Goal: Task Accomplishment & Management: Use online tool/utility

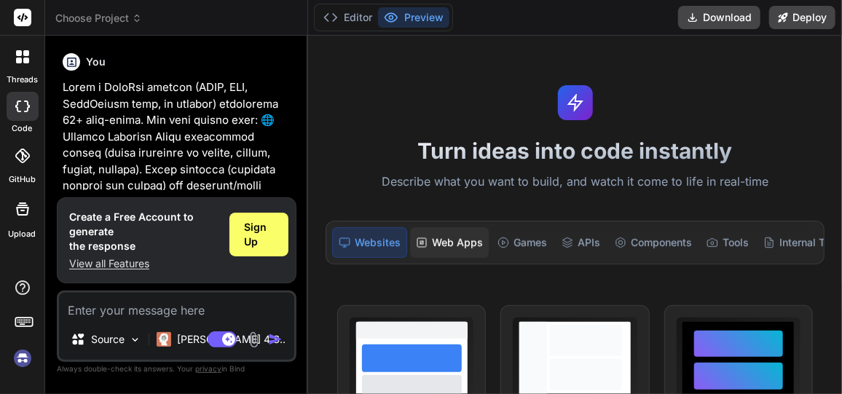
click at [422, 244] on icon at bounding box center [422, 243] width 12 height 12
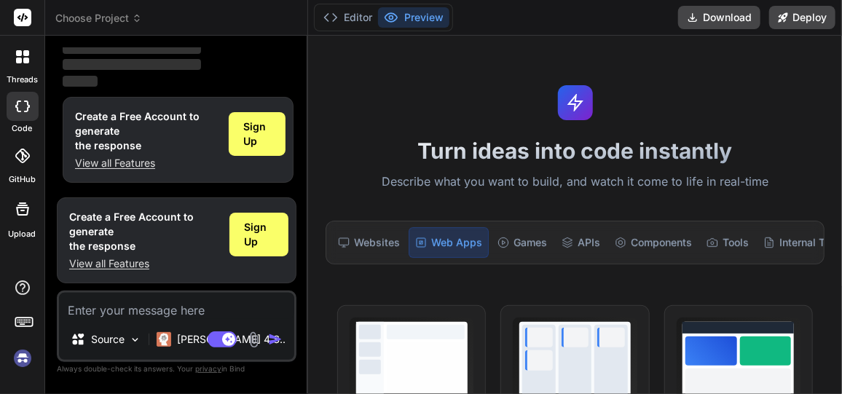
scroll to position [2032, 0]
click at [241, 134] on div "Sign Up" at bounding box center [257, 134] width 57 height 44
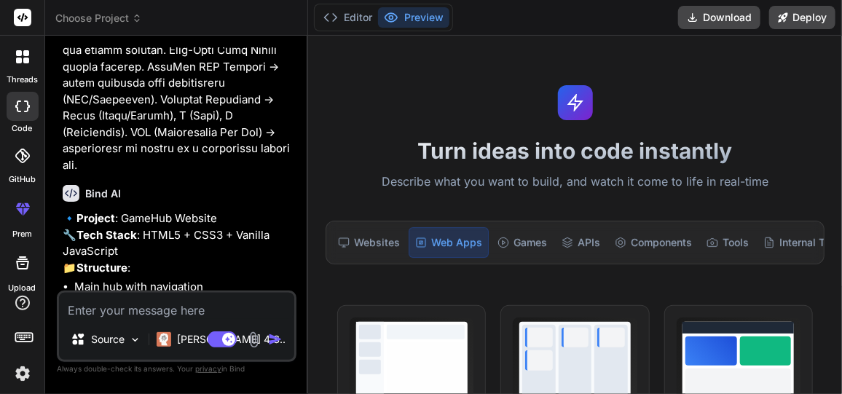
scroll to position [140, 0]
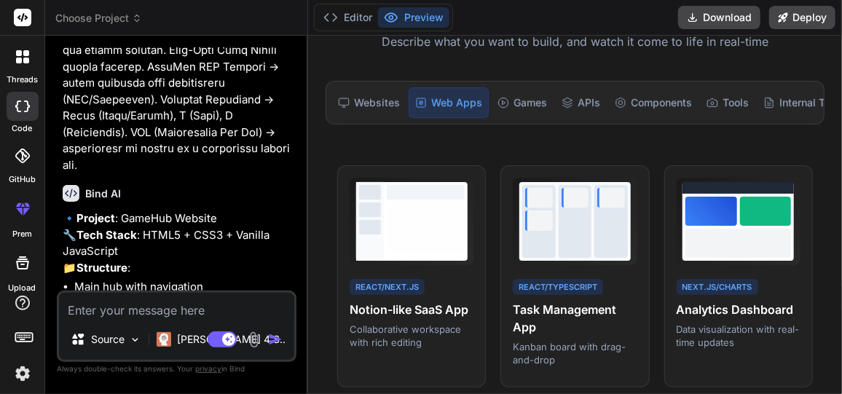
type textarea "x"
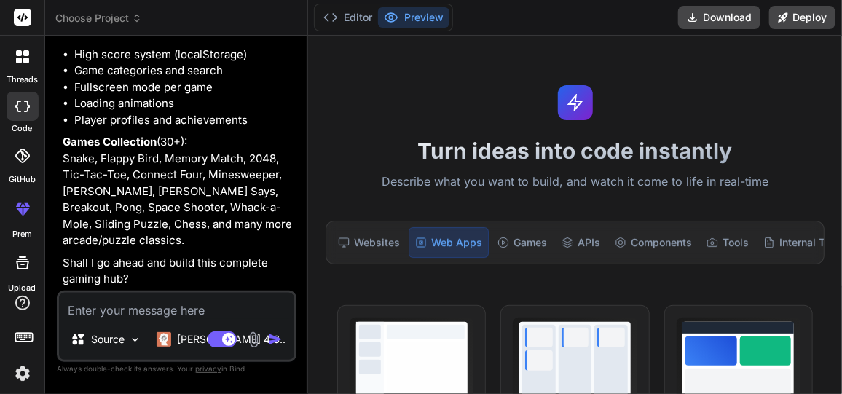
scroll to position [2341, 0]
click at [131, 307] on textarea at bounding box center [176, 306] width 235 height 26
type textarea "y"
type textarea "x"
type textarea "ye"
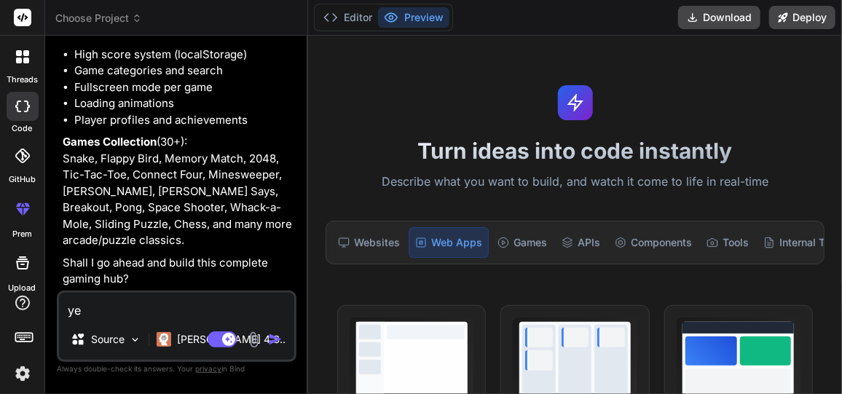
type textarea "x"
type textarea "yes"
type textarea "x"
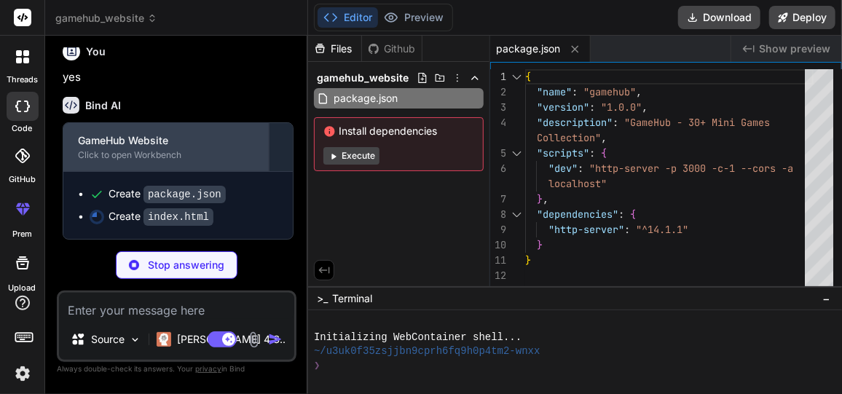
scroll to position [2592, 0]
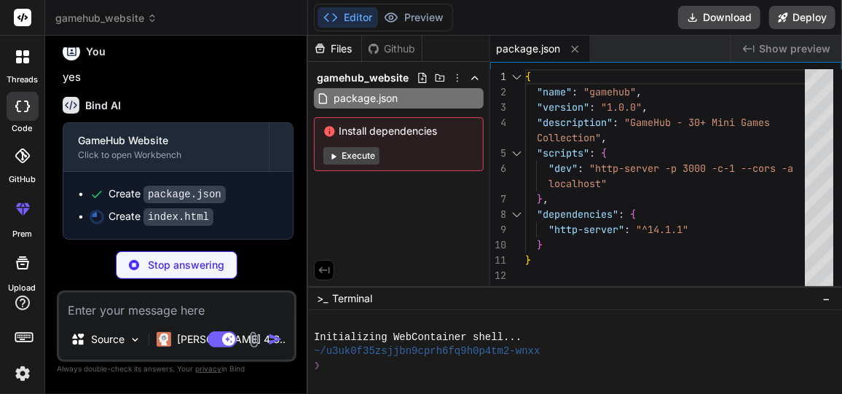
click at [362, 154] on button "Execute" at bounding box center [351, 155] width 56 height 17
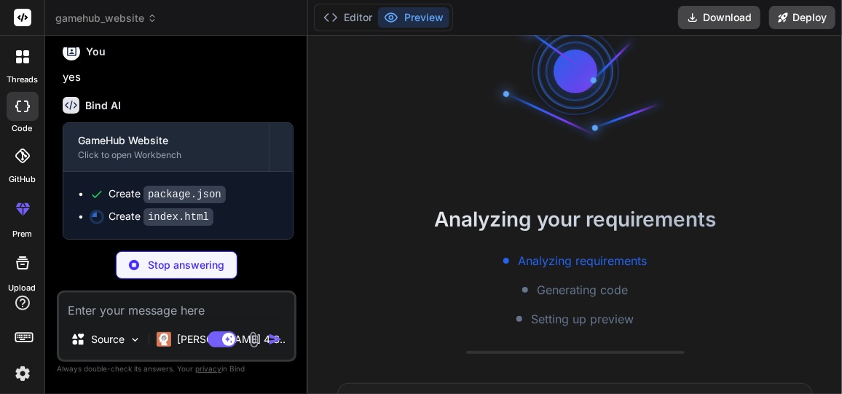
scroll to position [72, 0]
type textarea "x"
type textarea "<script src="js/games/doodle-jump.js"></script> <script src="js/games/math-quiz…"
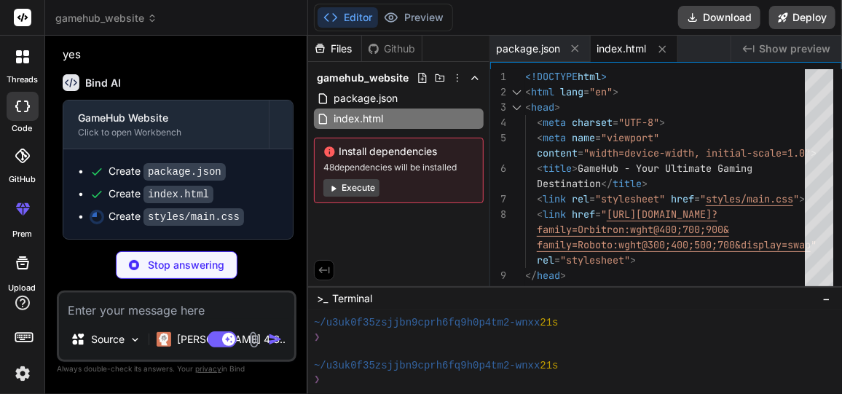
scroll to position [2614, 0]
type textarea "x"
type textarea "}"
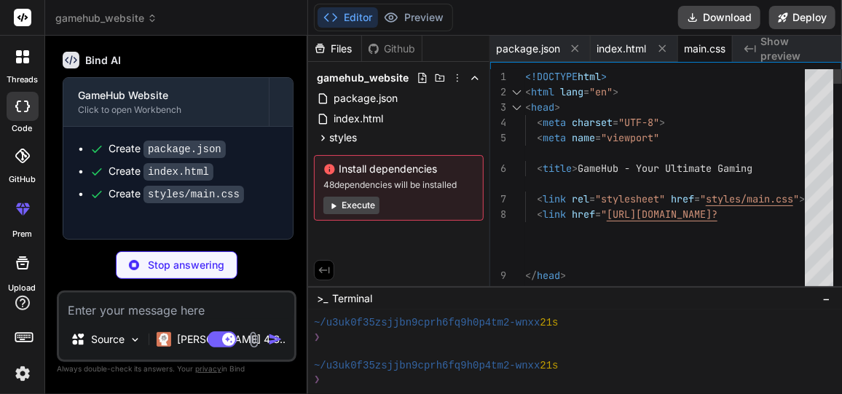
type textarea "x"
type textarea "font-size: 3rem; } }"
type textarea "x"
type textarea "} } // Initialize GameHub when DOM is loaded document.addEventListener('DOMCont…"
type textarea "x"
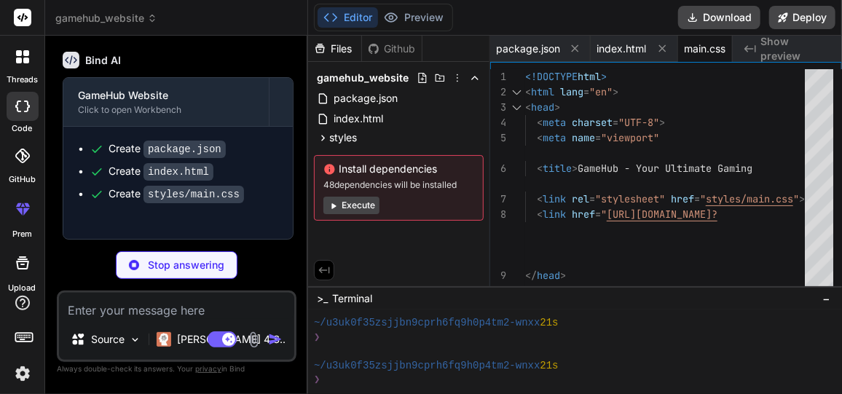
type textarea "if (particles.length > 0) { this.requestAnimFrame(animate); } }; animate(); } }"
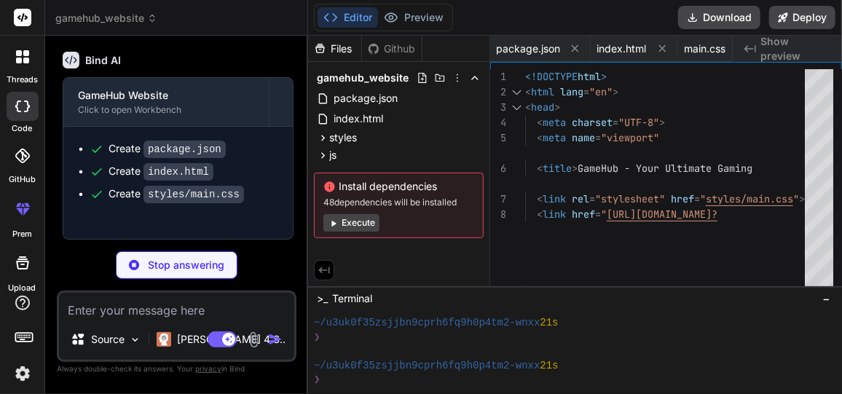
type textarea "x"
type textarea "}"
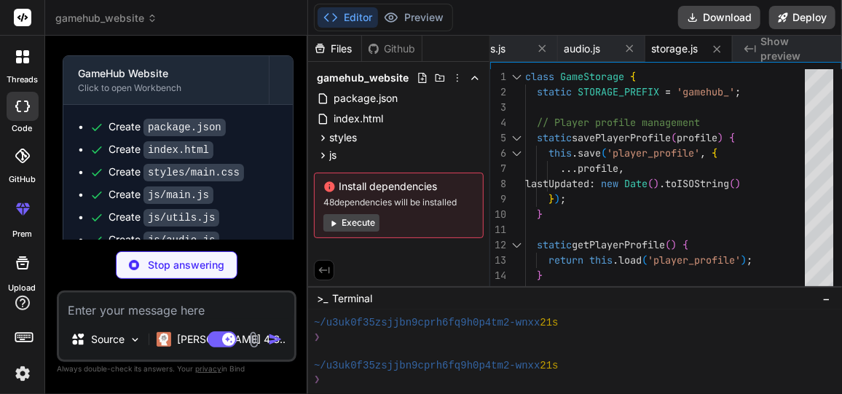
scroll to position [2723, 0]
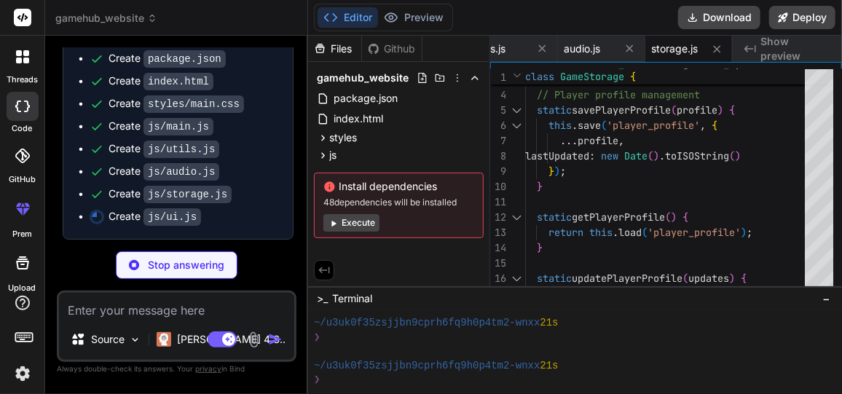
type textarea "x"
type textarea "} } } }"
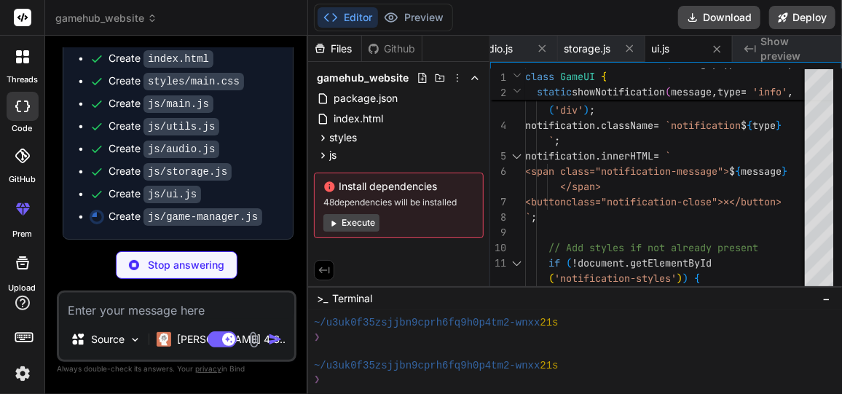
scroll to position [2745, 0]
click at [344, 227] on button "Execute" at bounding box center [351, 222] width 56 height 17
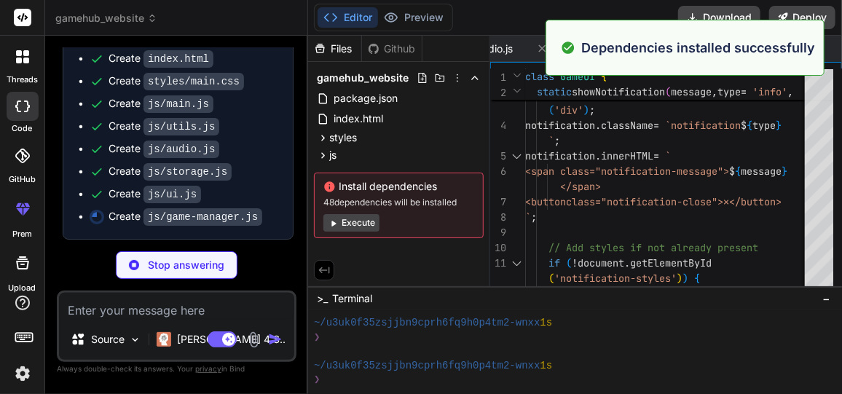
scroll to position [409, 0]
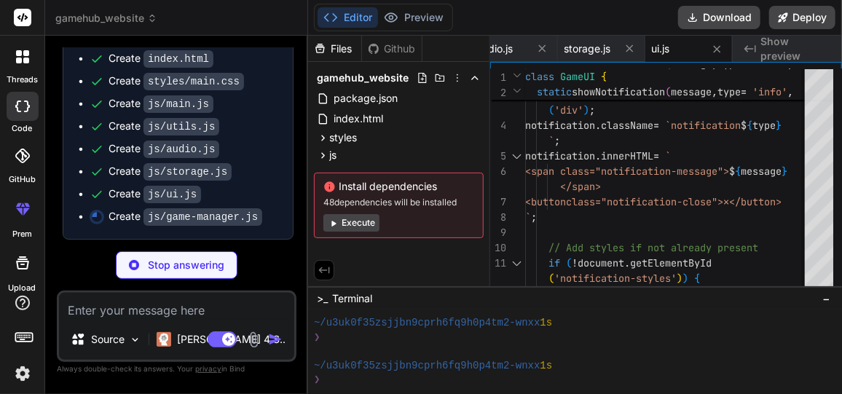
type textarea "x"
type textarea "class: MathQuizGame, mobileControls: true, difficulty: ['Easy', 'Medium', 'Hard…"
type textarea "x"
type textarea "return GameUtils.clamp(value, min, max); } distance(x1, y1, x2, y2) { return Ga…"
type textarea "x"
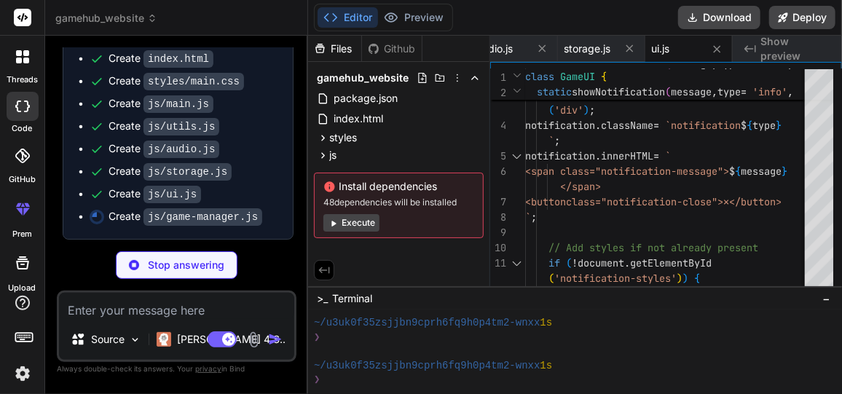
type textarea "{ this.nextDirection = { x: 0, y: -1 }; } } } }"
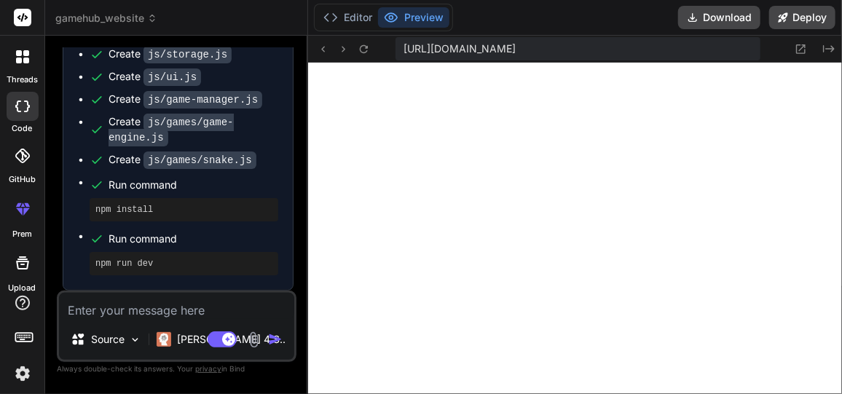
scroll to position [3544, 0]
click at [803, 49] on icon at bounding box center [800, 49] width 12 height 12
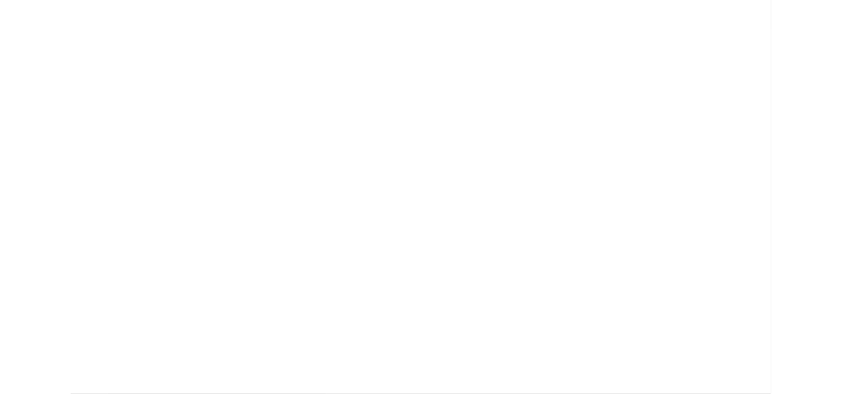
scroll to position [6085, 0]
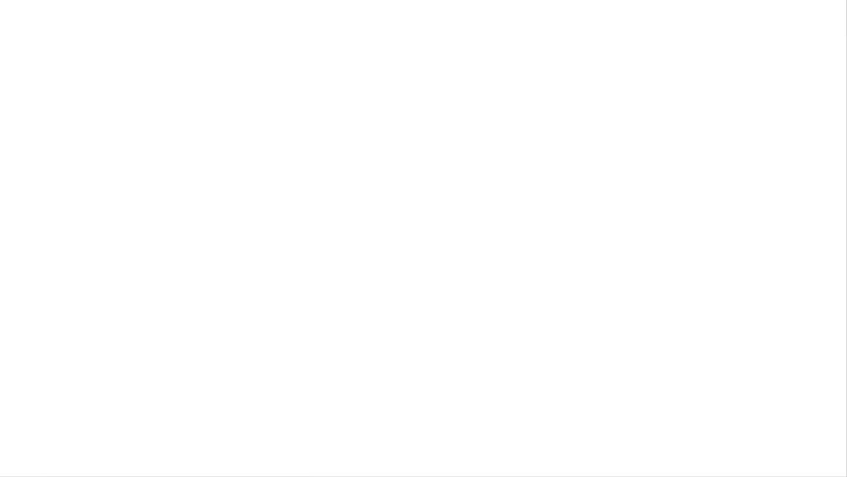
type textarea "x"
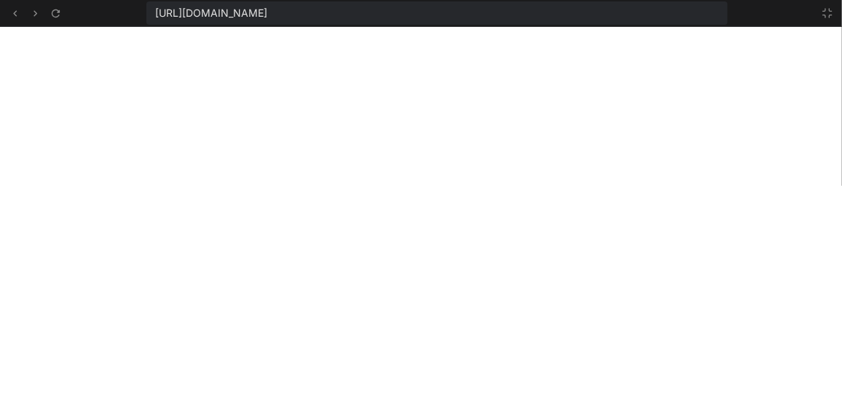
scroll to position [6085, 0]
click at [20, 9] on icon at bounding box center [15, 13] width 12 height 12
click at [14, 15] on icon at bounding box center [15, 13] width 12 height 12
click at [15, 23] on div "https://u3uk0f35zsjjbn9cprh6fq9h0p4tm2-wnxx--3000--96435430.local-corp.webconta…" at bounding box center [421, 13] width 842 height 27
click at [14, 14] on icon at bounding box center [15, 13] width 4 height 6
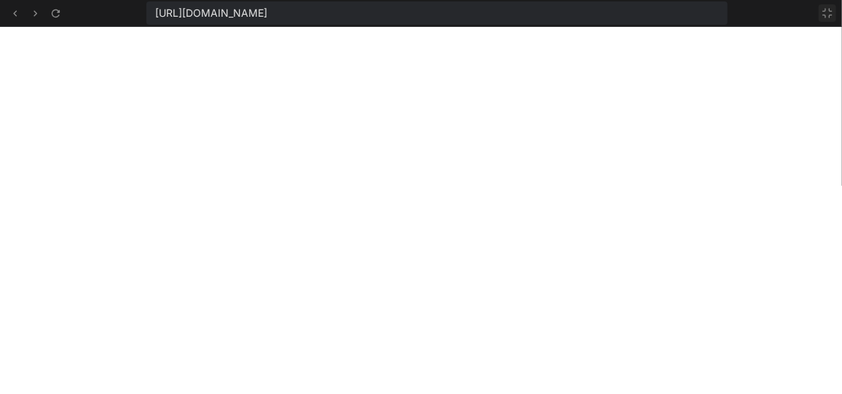
click at [820, 17] on button at bounding box center [826, 12] width 17 height 17
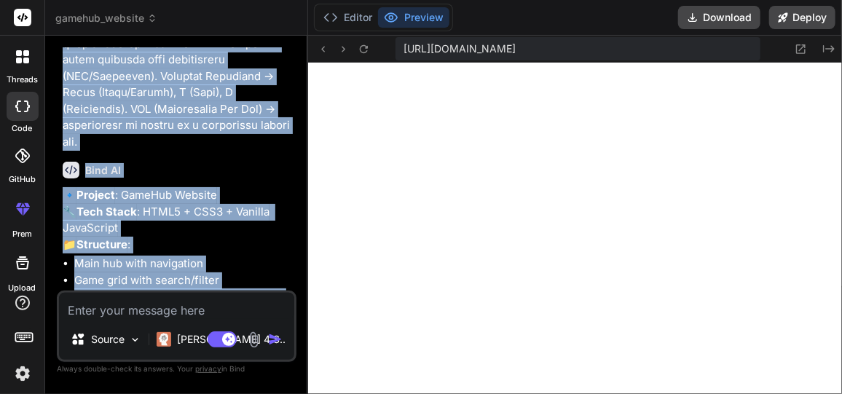
scroll to position [1901, 0]
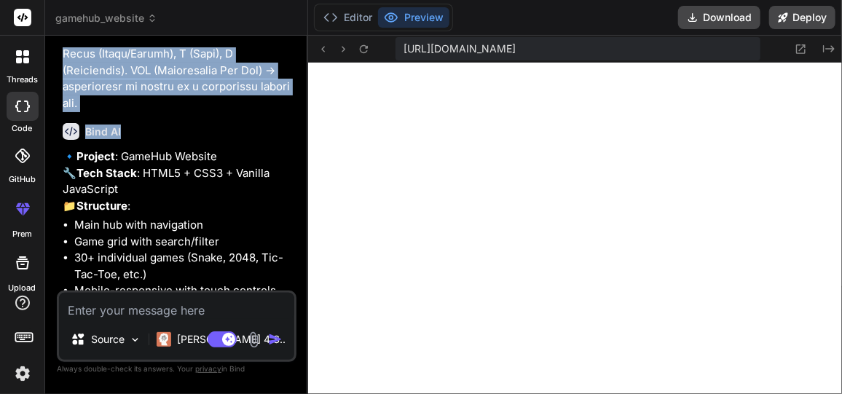
drag, startPoint x: 63, startPoint y: 87, endPoint x: 140, endPoint y: 127, distance: 86.9
click at [140, 127] on div "You Bind AI 🔹 Project : GameHub Website 🔧 Tech Stack : HTML5 + CSS3 + Vanilla J…" at bounding box center [178, 168] width 237 height 243
copy div "Build a GameHub website (HTML, CSS, JavaScript only, no backend) containing 30+…"
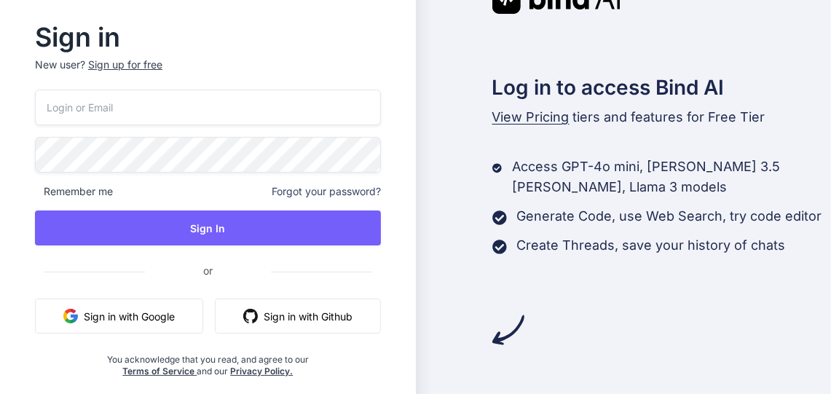
click at [157, 312] on button "Sign in with Google" at bounding box center [119, 315] width 168 height 35
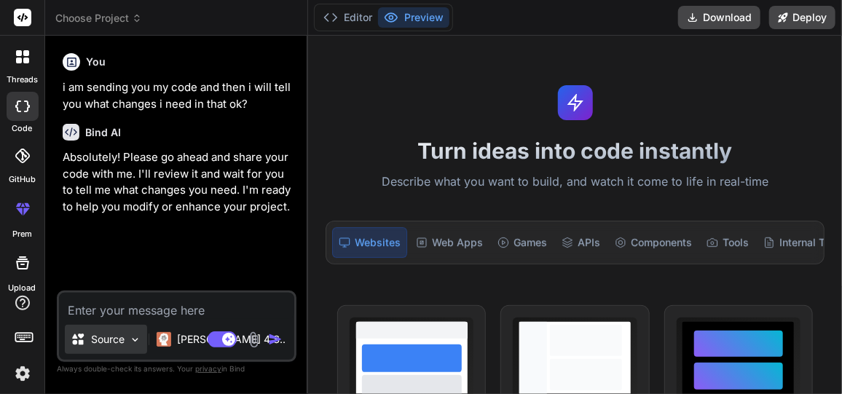
click at [83, 347] on icon at bounding box center [78, 339] width 15 height 15
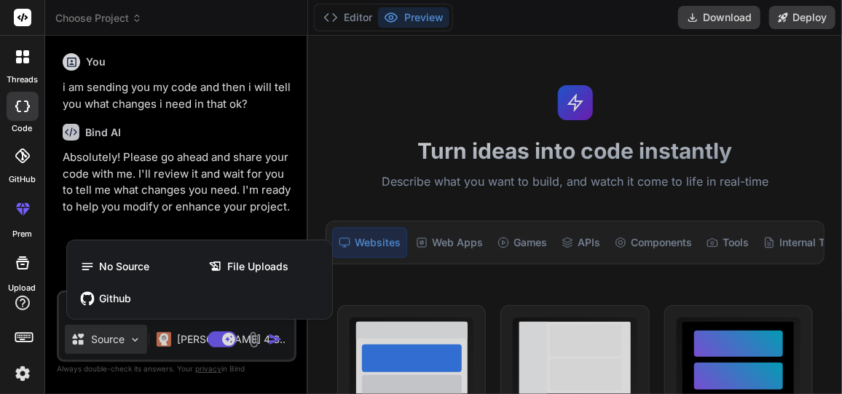
click at [83, 347] on div at bounding box center [421, 197] width 842 height 394
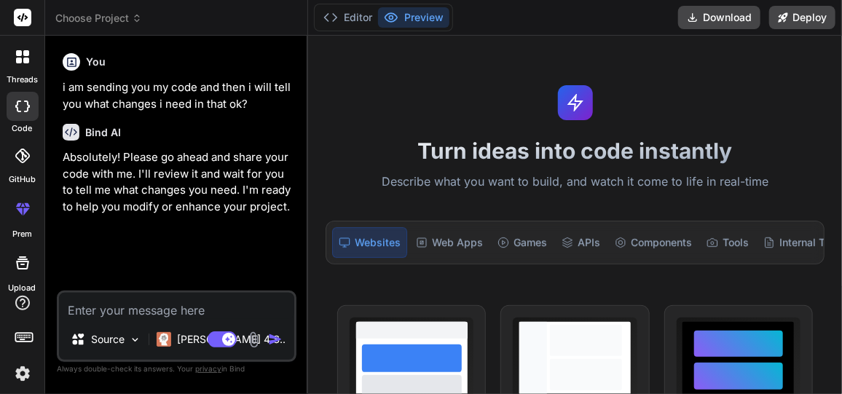
click at [119, 312] on textarea at bounding box center [176, 306] width 235 height 26
click at [127, 314] on textarea at bounding box center [176, 306] width 235 height 26
click at [253, 341] on img at bounding box center [253, 339] width 17 height 17
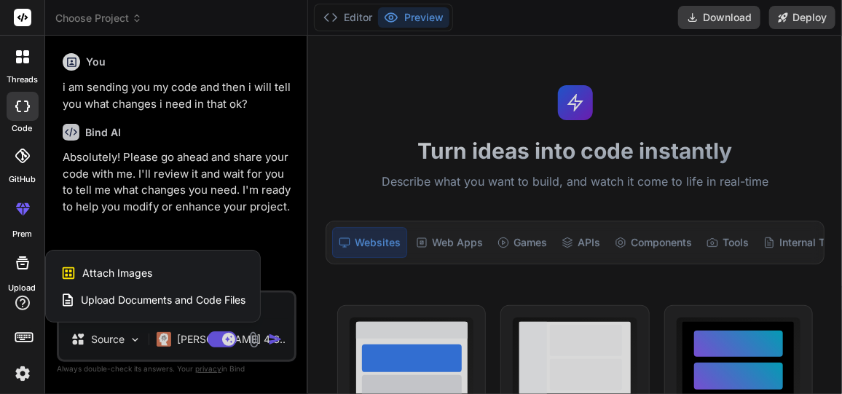
click at [178, 304] on span "Upload Documents and Code Files" at bounding box center [163, 300] width 165 height 15
type textarea "x"
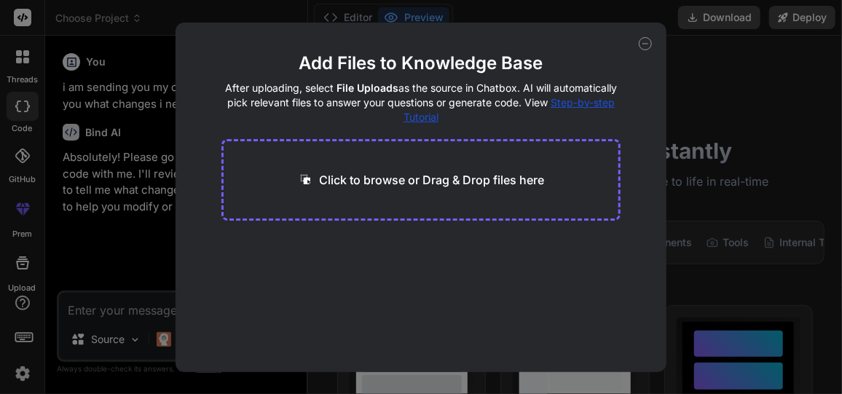
click at [404, 181] on p "Click to browse or Drag & Drop files here" at bounding box center [431, 179] width 225 height 17
type input "C:\fakepath\app.js"
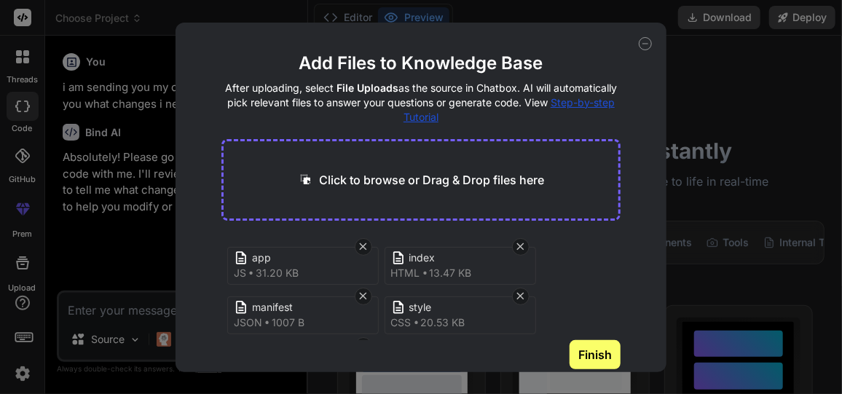
click at [604, 358] on button "Finish" at bounding box center [594, 354] width 51 height 29
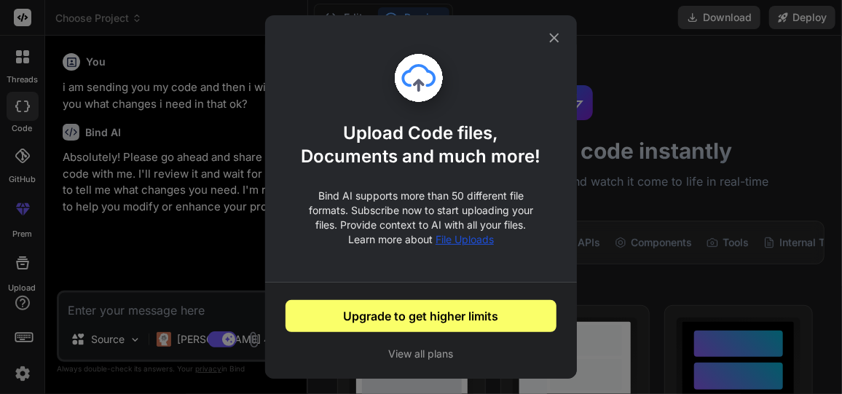
click at [555, 34] on icon at bounding box center [554, 38] width 16 height 16
type textarea "x"
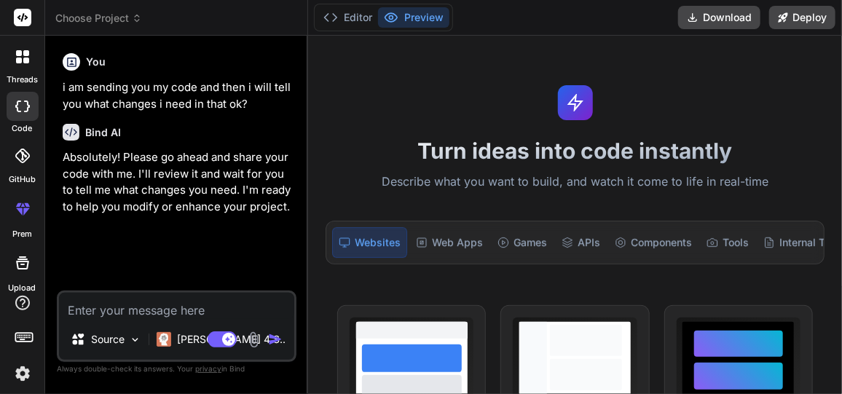
click at [555, 34] on div "Editor Preview Download Deploy" at bounding box center [575, 18] width 534 height 36
click at [156, 302] on textarea at bounding box center [176, 306] width 235 height 26
click at [335, 20] on icon at bounding box center [330, 17] width 15 height 15
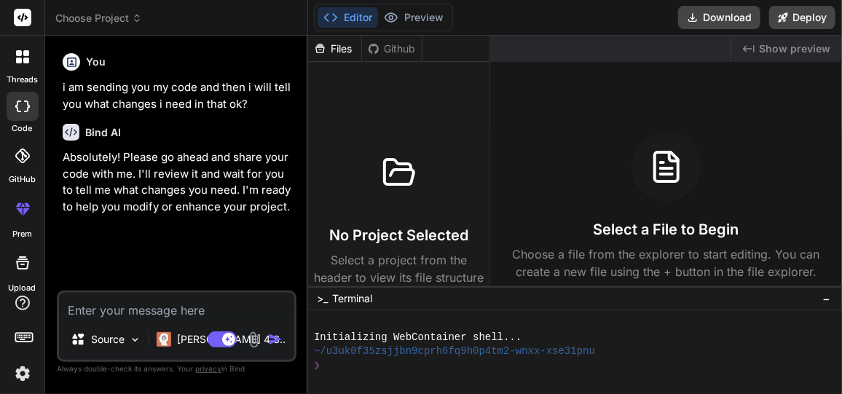
click at [108, 13] on span "Choose Project" at bounding box center [98, 18] width 87 height 15
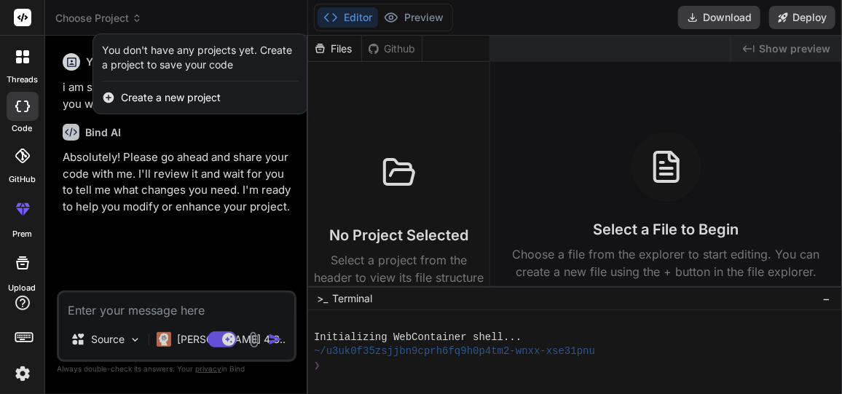
click at [146, 101] on span "Create a new project" at bounding box center [171, 97] width 100 height 15
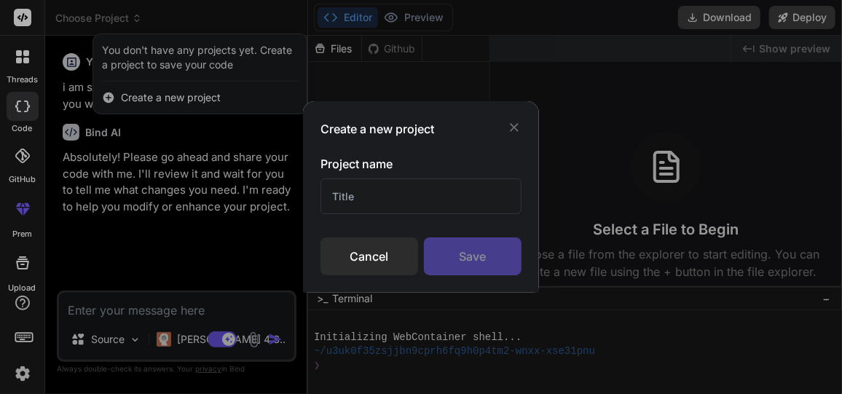
click at [344, 201] on input "text" at bounding box center [420, 196] width 201 height 36
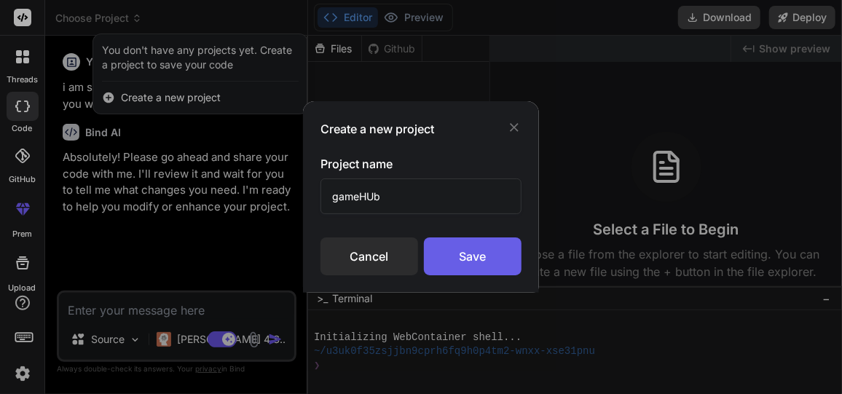
type input "gameHUb"
click at [483, 249] on div "Save" at bounding box center [473, 256] width 98 height 38
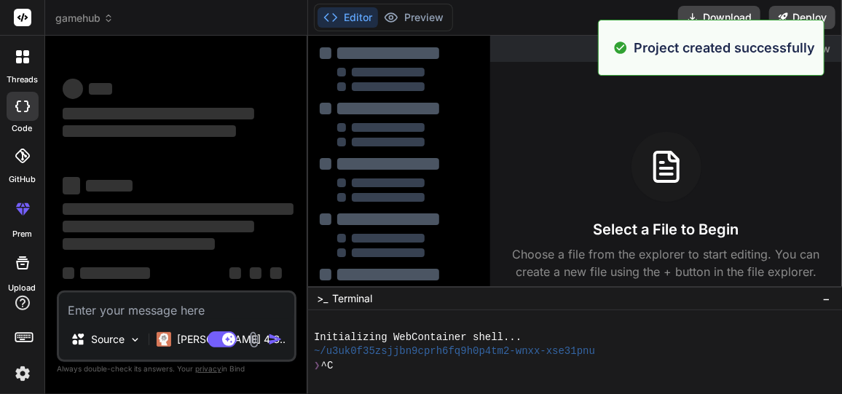
scroll to position [42, 0]
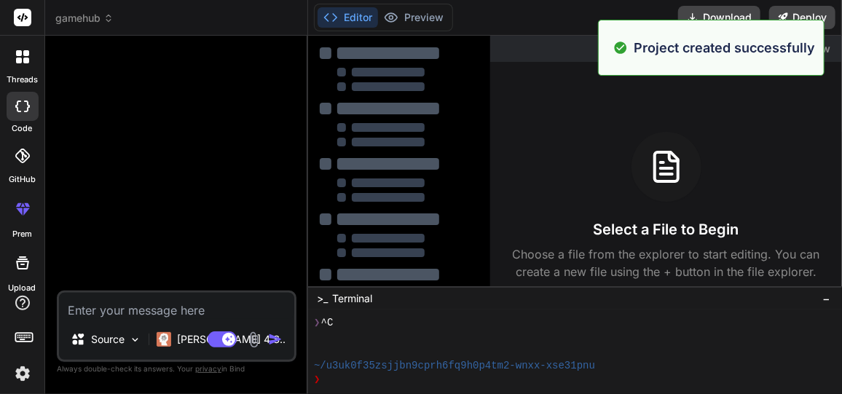
type textarea "x"
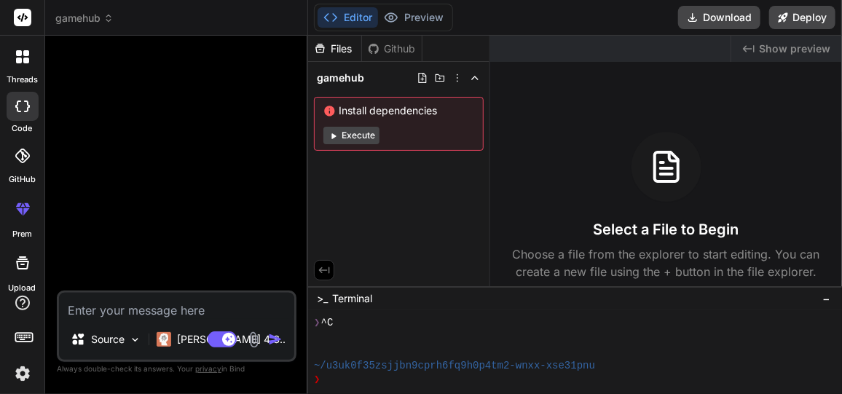
click at [164, 308] on textarea at bounding box center [176, 306] width 235 height 26
paste textarea "Build a fully responsive GameHub website using HTML, CSS, and JavaScript (no ba…"
type textarea "Build a fully responsive GameHub website using HTML, CSS, and JavaScript (no ba…"
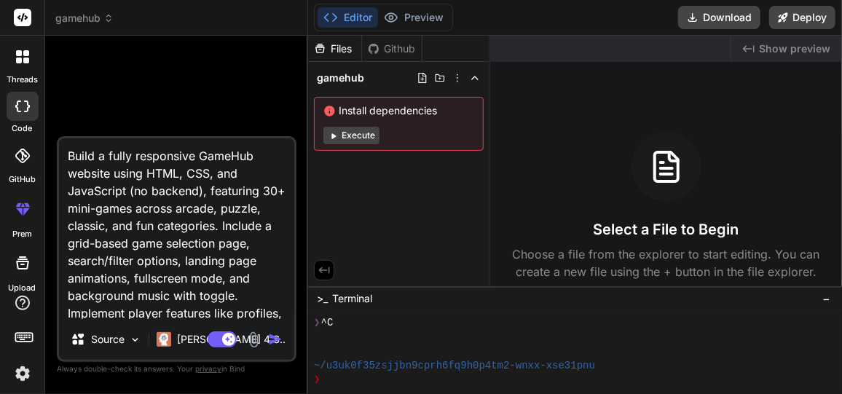
scroll to position [282, 0]
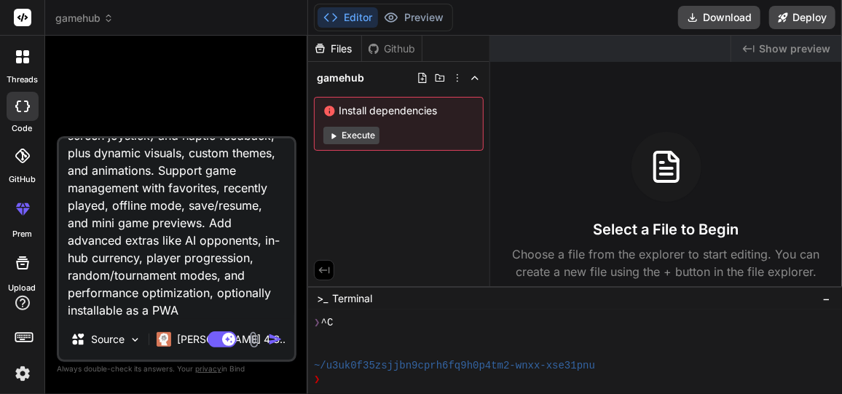
type textarea "x"
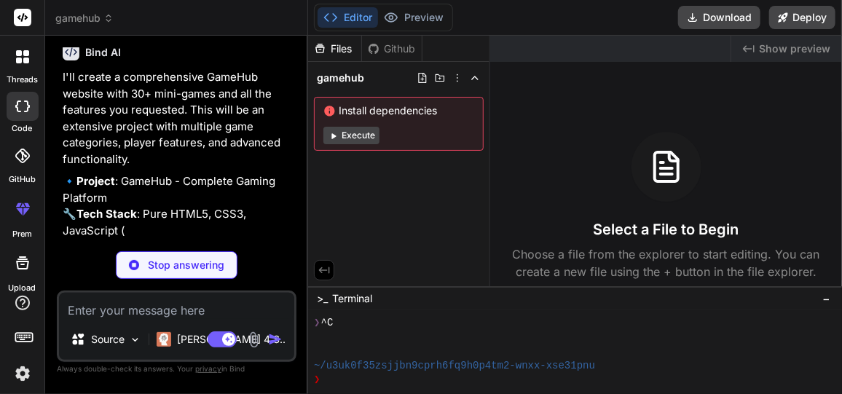
scroll to position [424, 0]
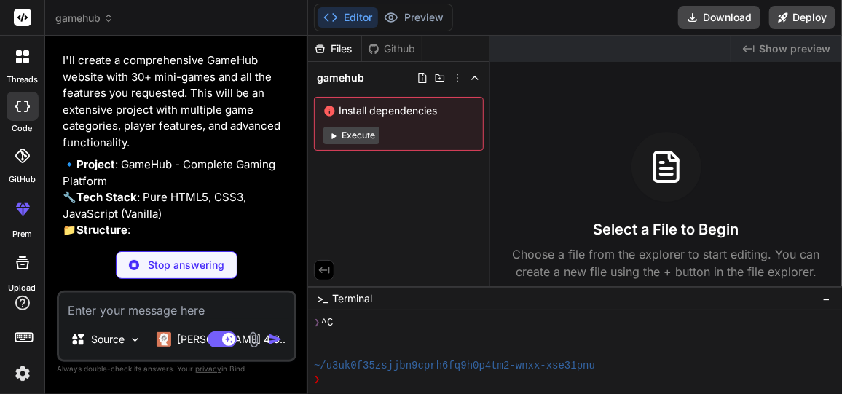
click at [368, 135] on button "Execute" at bounding box center [351, 135] width 56 height 17
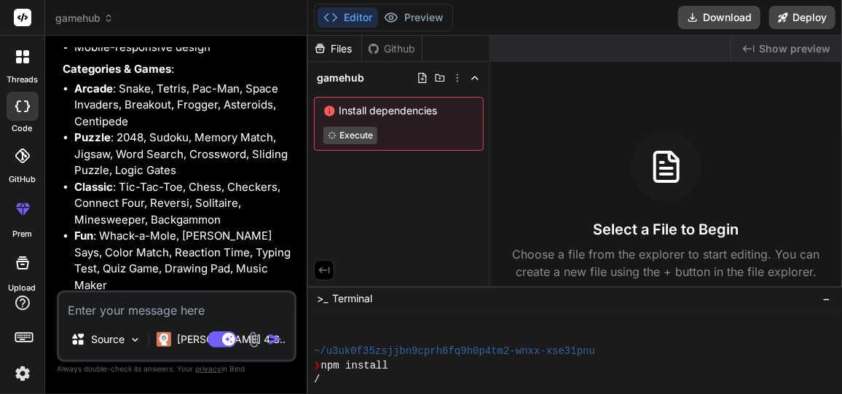
scroll to position [784, 0]
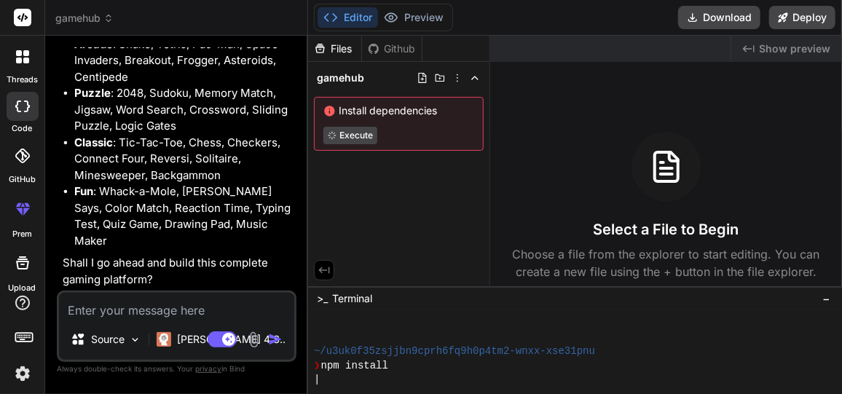
type textarea "x"
click at [203, 317] on textarea at bounding box center [176, 306] width 235 height 26
type textarea "y"
type textarea "x"
type textarea "ye"
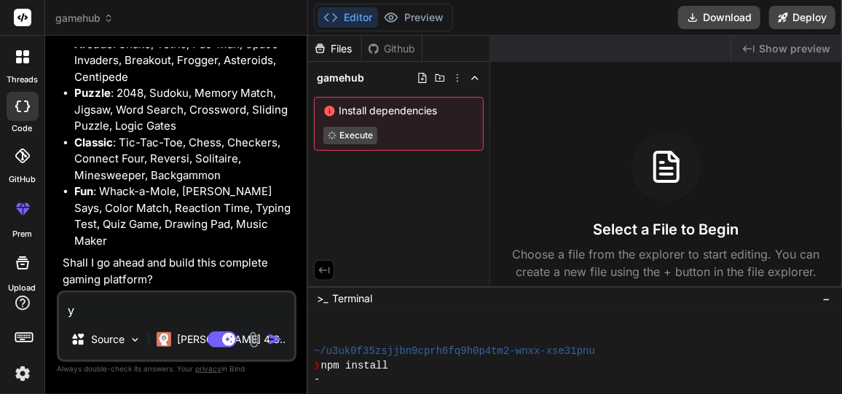
type textarea "x"
type textarea "yes"
type textarea "x"
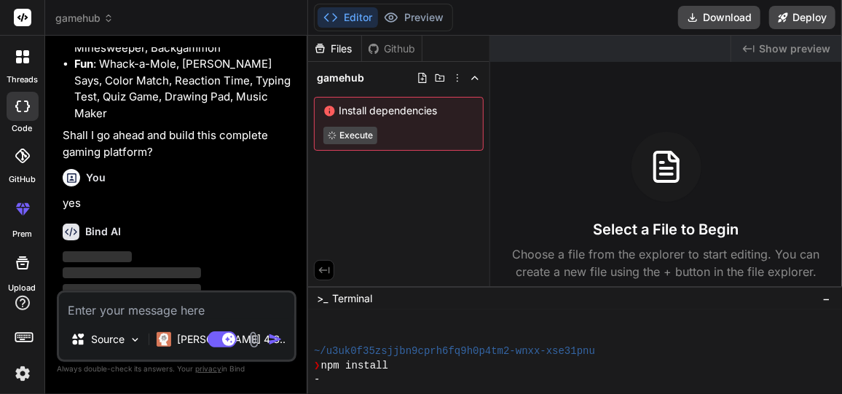
scroll to position [935, 0]
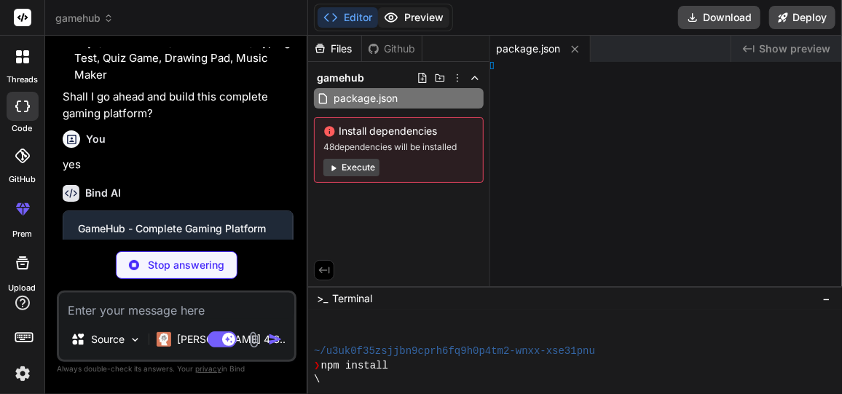
type textarea "x"
type textarea "html>"
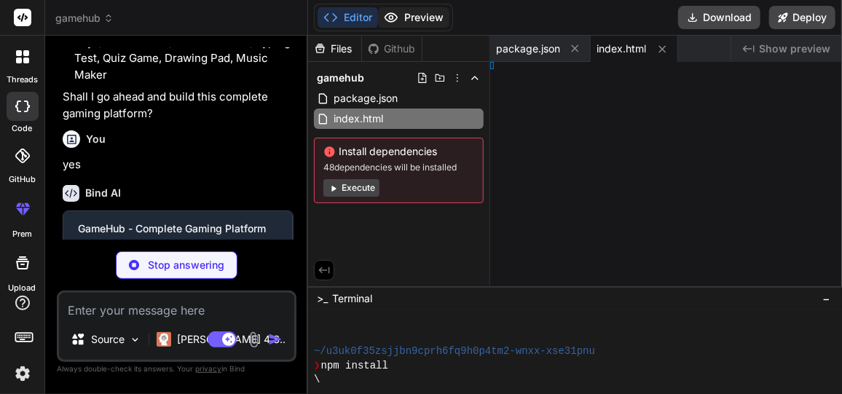
type textarea "x"
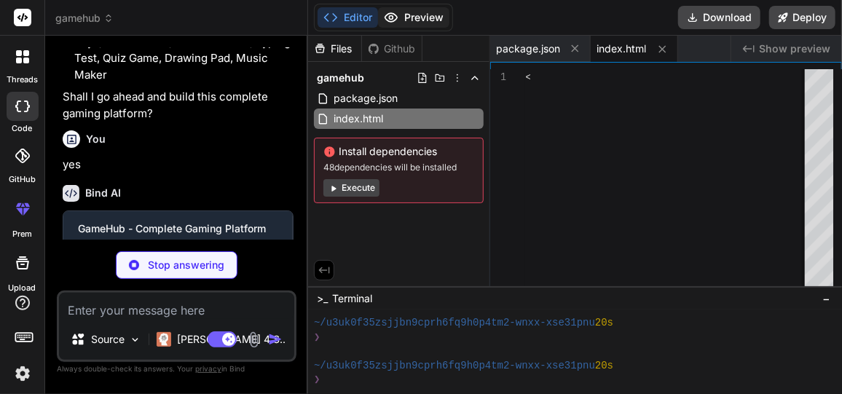
type textarea "<script src="js/achievements.js"></script> <script src="js/profile.js"></script…"
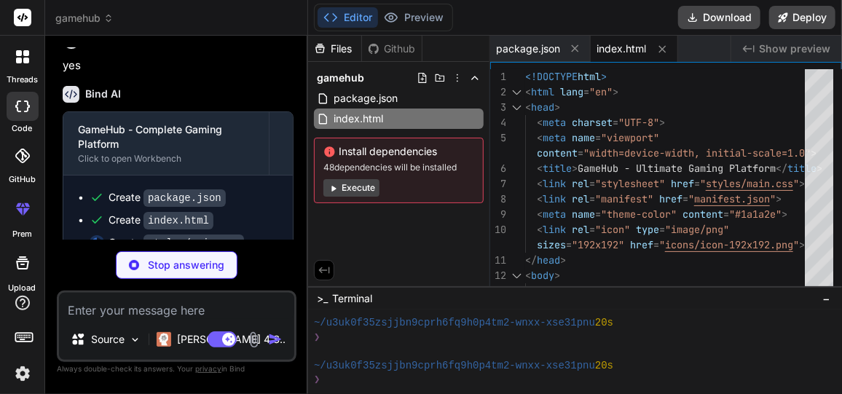
scroll to position [1072, 0]
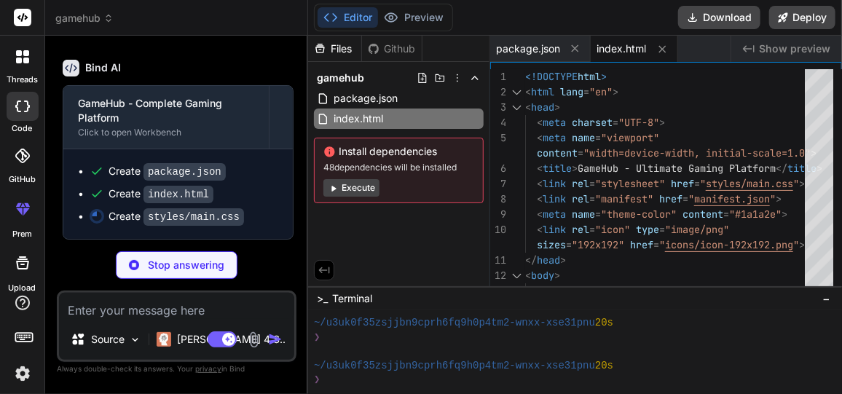
click at [368, 182] on button "Execute" at bounding box center [351, 187] width 56 height 17
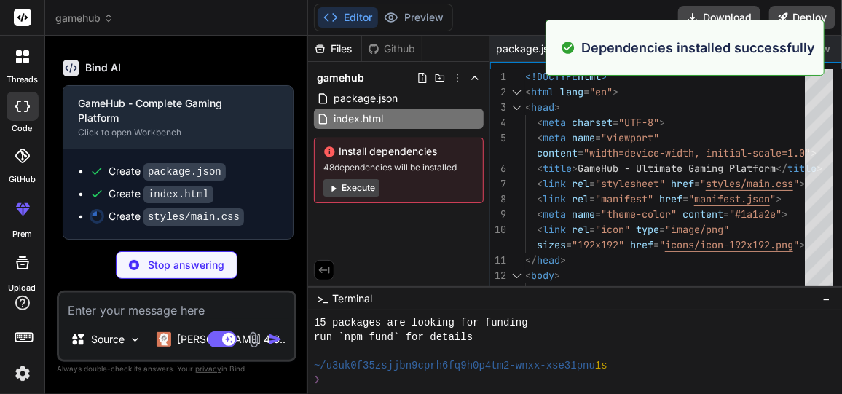
scroll to position [465, 0]
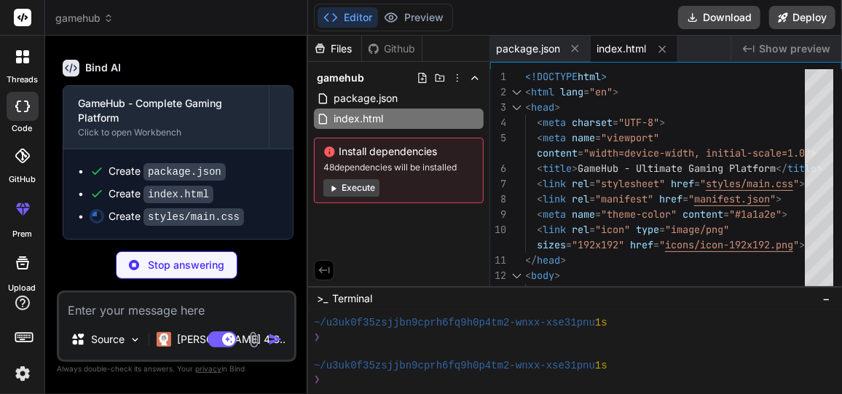
type textarea "x"
type textarea "button:focus, input:focus, select:focus { outline: 2px solid var(--primary-colo…"
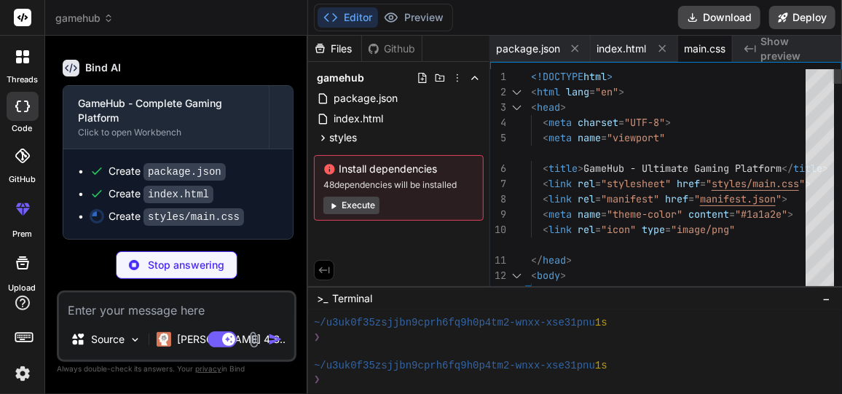
type textarea "x"
type textarea "/* Focus styles for accessibility */ button:focus, input:focus, select:focus { …"
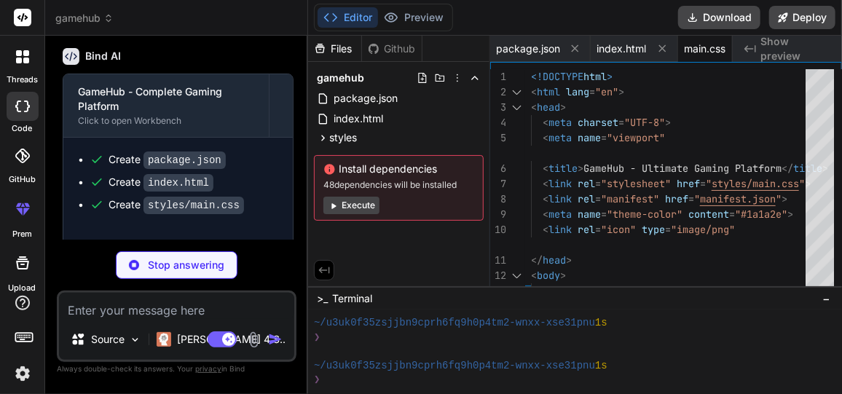
type textarea "x"
type textarea "] }"
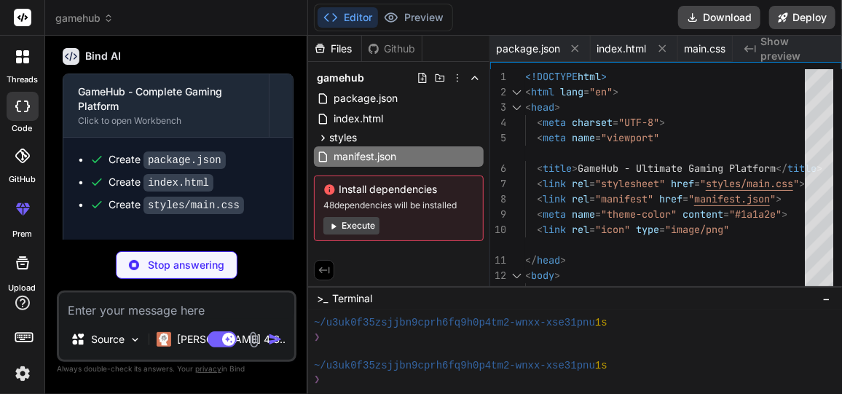
type textarea "x"
type textarea "} window.PerformanceMonitor = new PerformanceMonitor();"
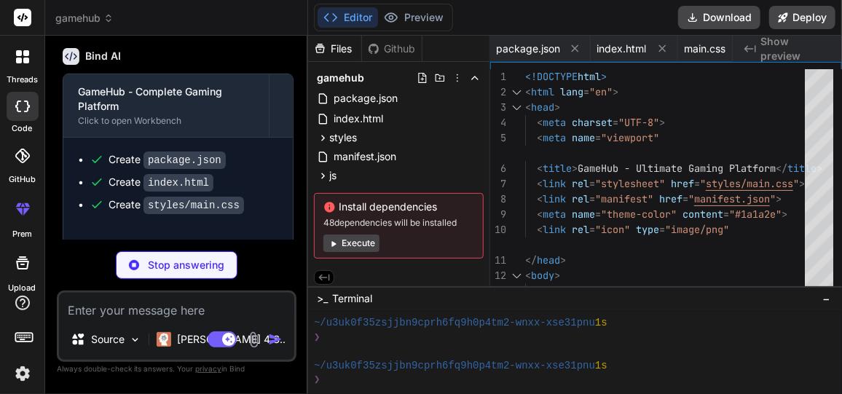
type textarea "x"
type textarea "reader.onerror = () => reject(new Error('Failed to read backup file')); reader.…"
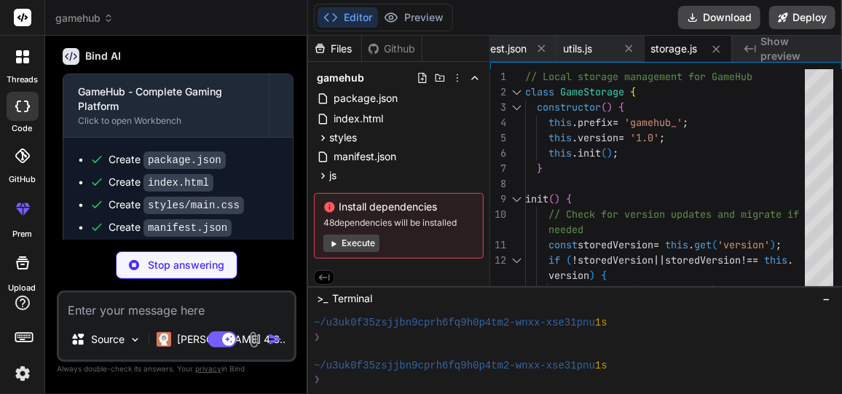
scroll to position [1160, 0]
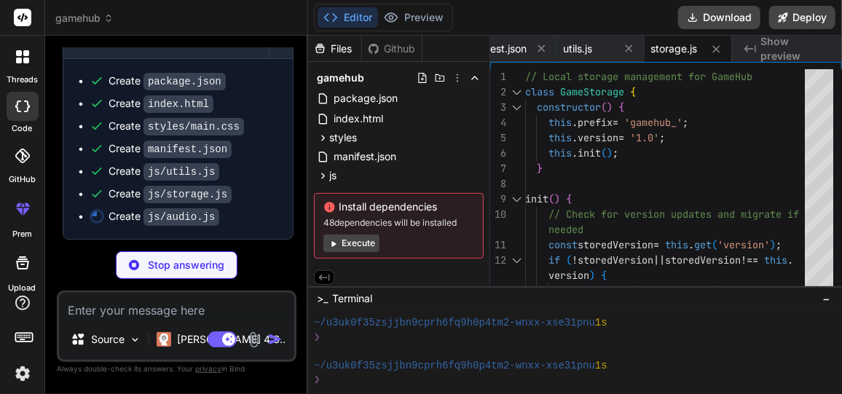
type textarea "x"
type textarea "}, { once: true }); document.addEventListener('keydown', () => { AudioManager.e…"
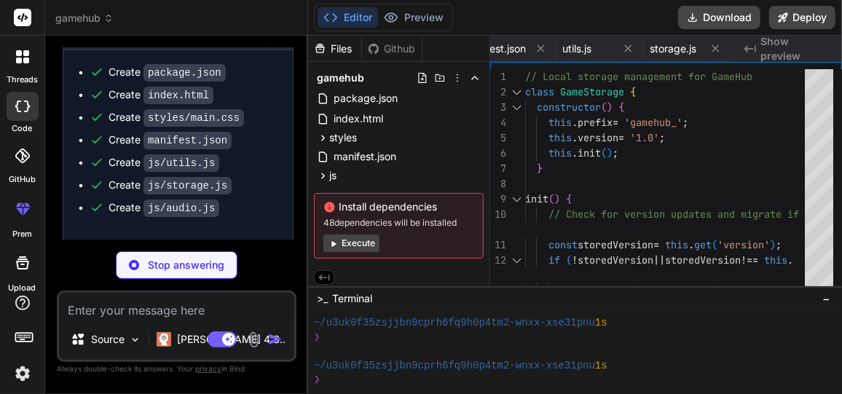
type textarea "x"
type textarea "fillStyle: particle.color, alpha: alpha }); }); } }"
type textarea "x"
type textarea "this.moveTimer = state.moveTimer || 0; this.moveInterval = state.moveInterval |…"
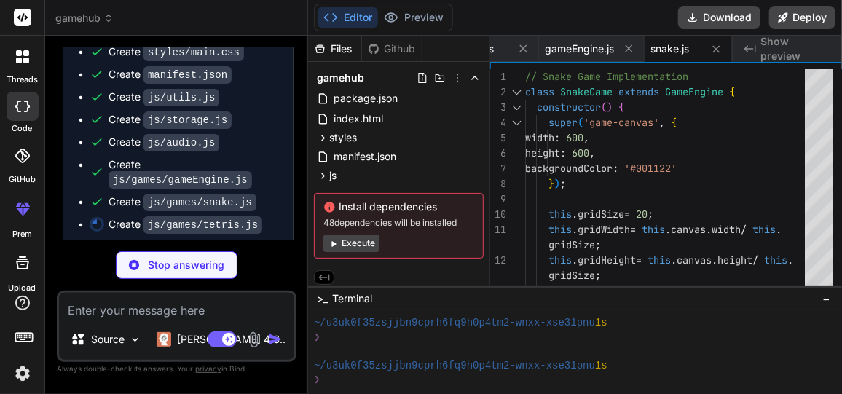
scroll to position [3, 0]
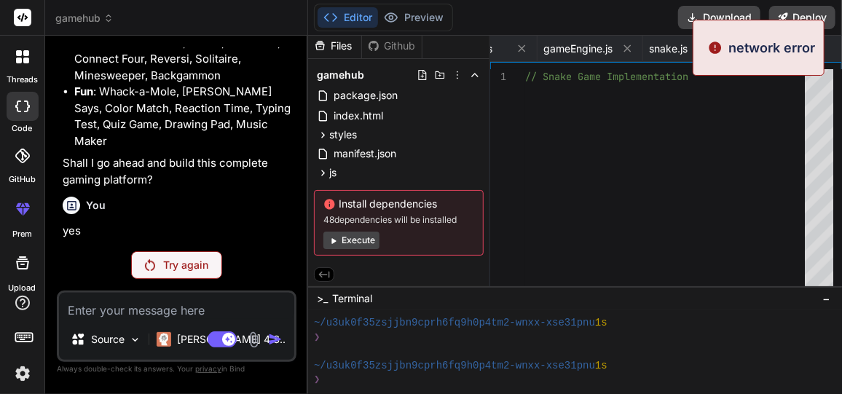
type textarea "x"
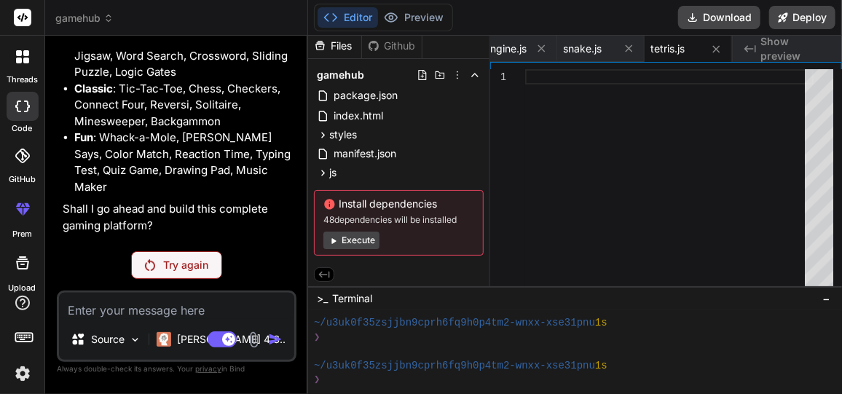
scroll to position [883, 0]
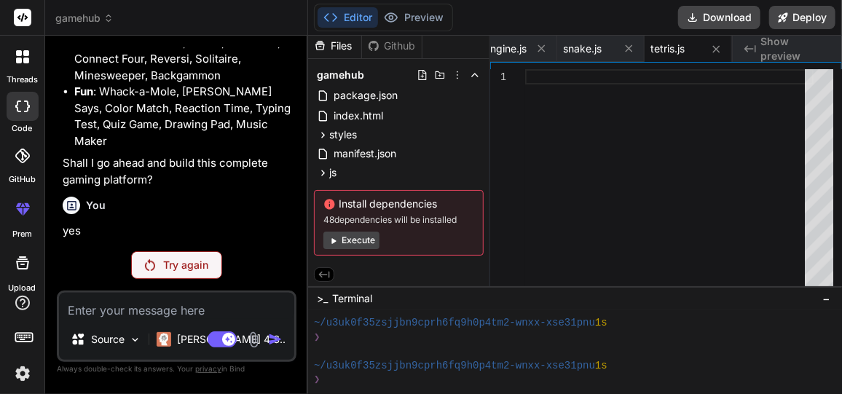
click at [161, 261] on div "Try again" at bounding box center [176, 265] width 91 height 28
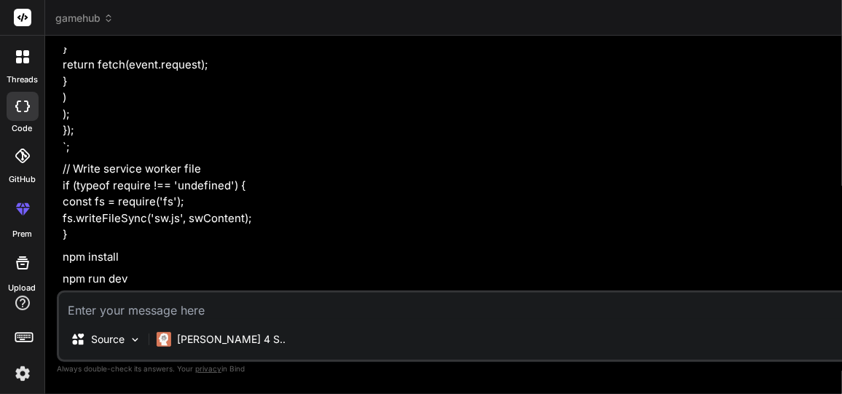
scroll to position [46393, 0]
type textarea "x"
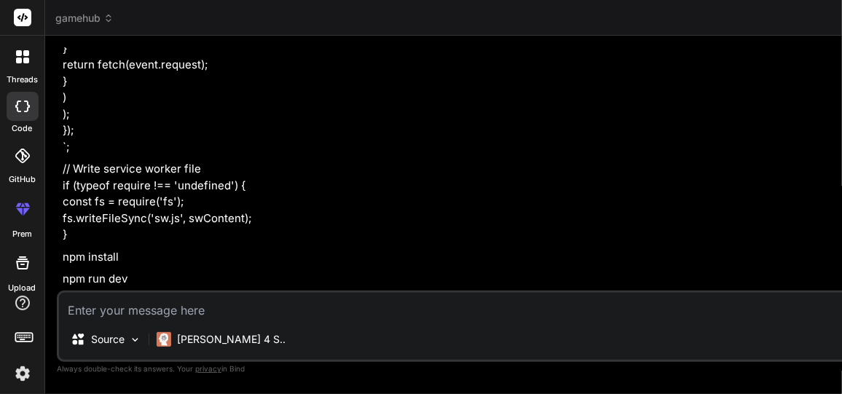
scroll to position [54905, 0]
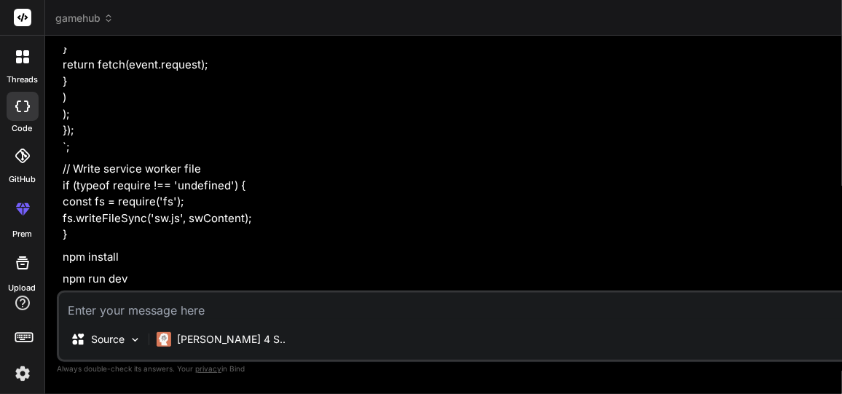
type textarea "i"
type textarea "x"
type textarea "is"
type textarea "x"
type textarea "is"
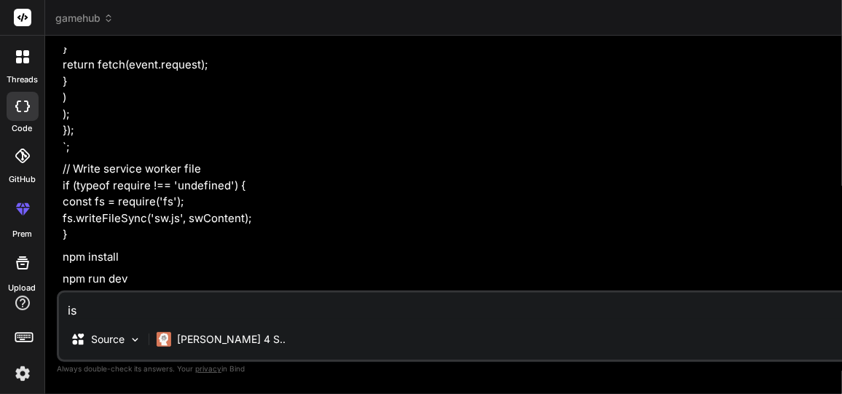
type textarea "x"
type textarea "is i"
type textarea "x"
type textarea "is it"
type textarea "x"
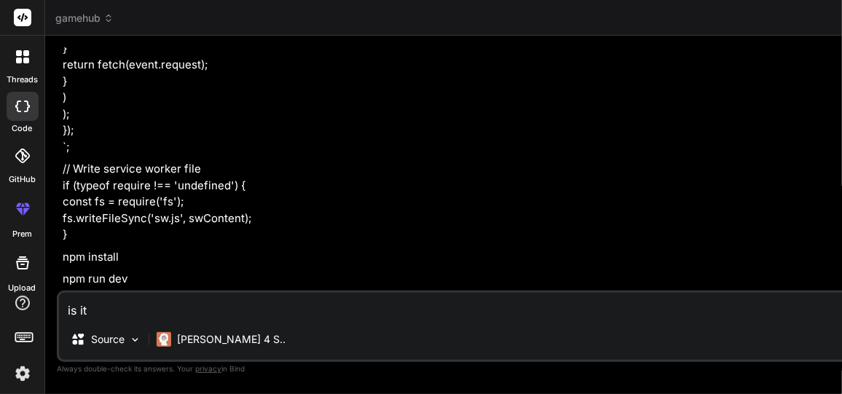
type textarea "is it"
type textarea "x"
type textarea "is it d"
type textarea "x"
type textarea "is it do"
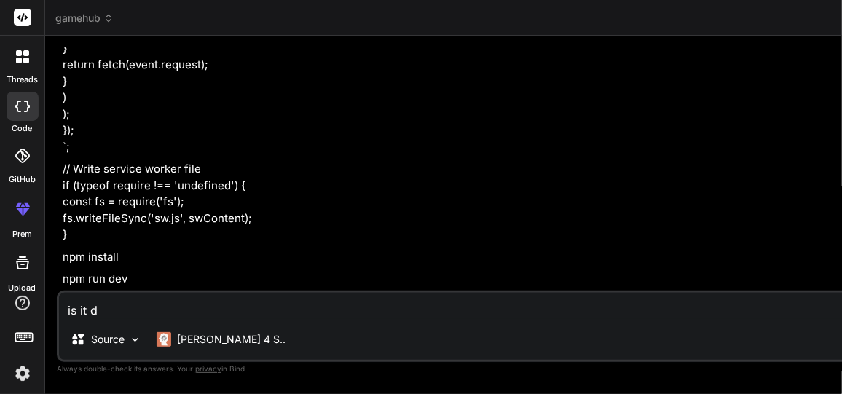
type textarea "x"
type textarea "is it don"
type textarea "x"
type textarea "is it done"
type textarea "x"
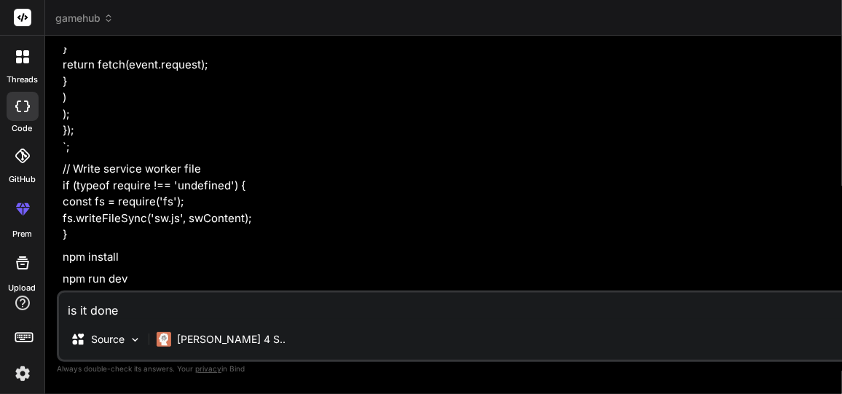
type textarea "is it done?"
type textarea "x"
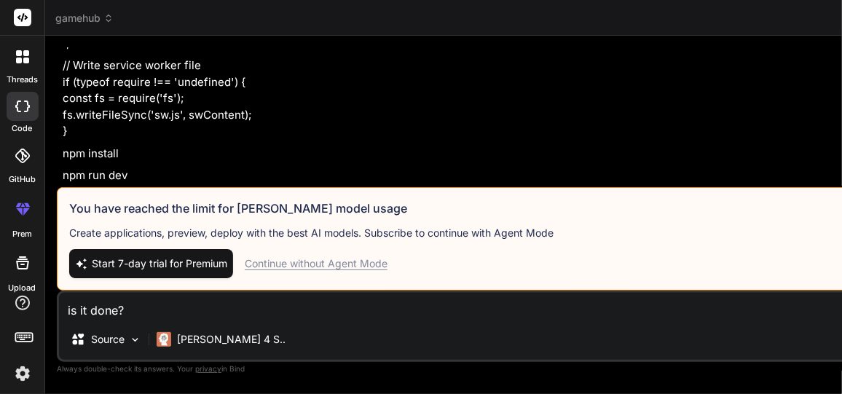
type textarea "is it done?"
type textarea "x"
